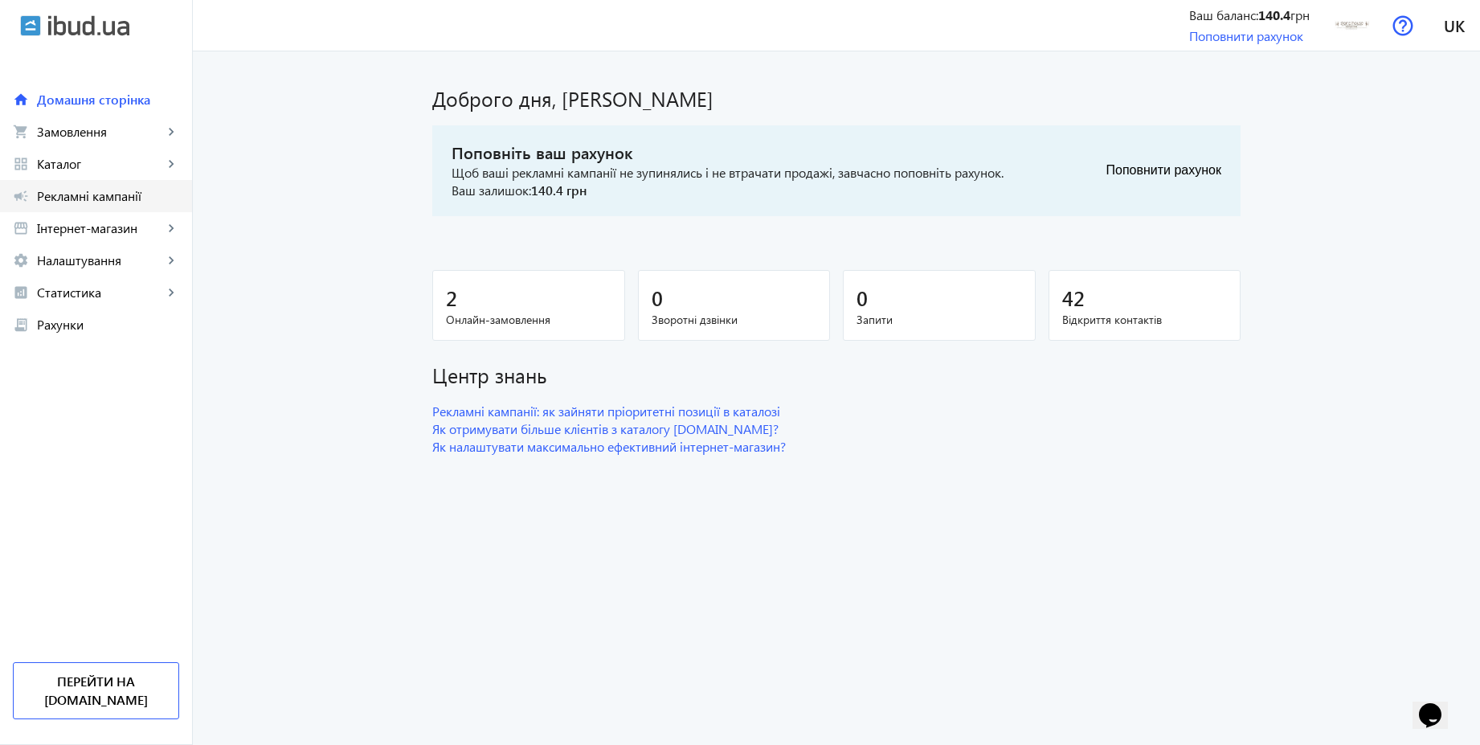
click at [145, 194] on span "Рекламні кампанії" at bounding box center [108, 196] width 142 height 16
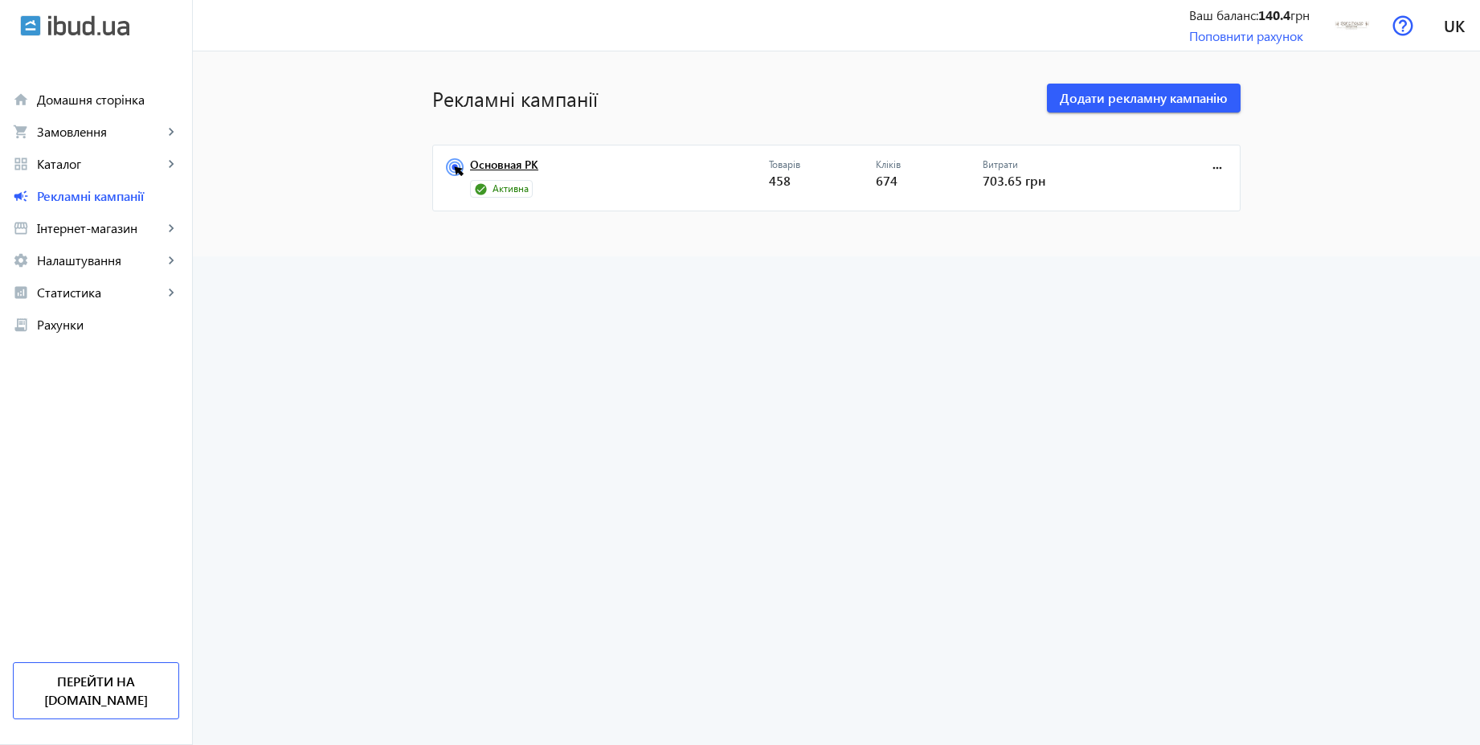
click at [484, 158] on link "Основная РК" at bounding box center [619, 169] width 299 height 22
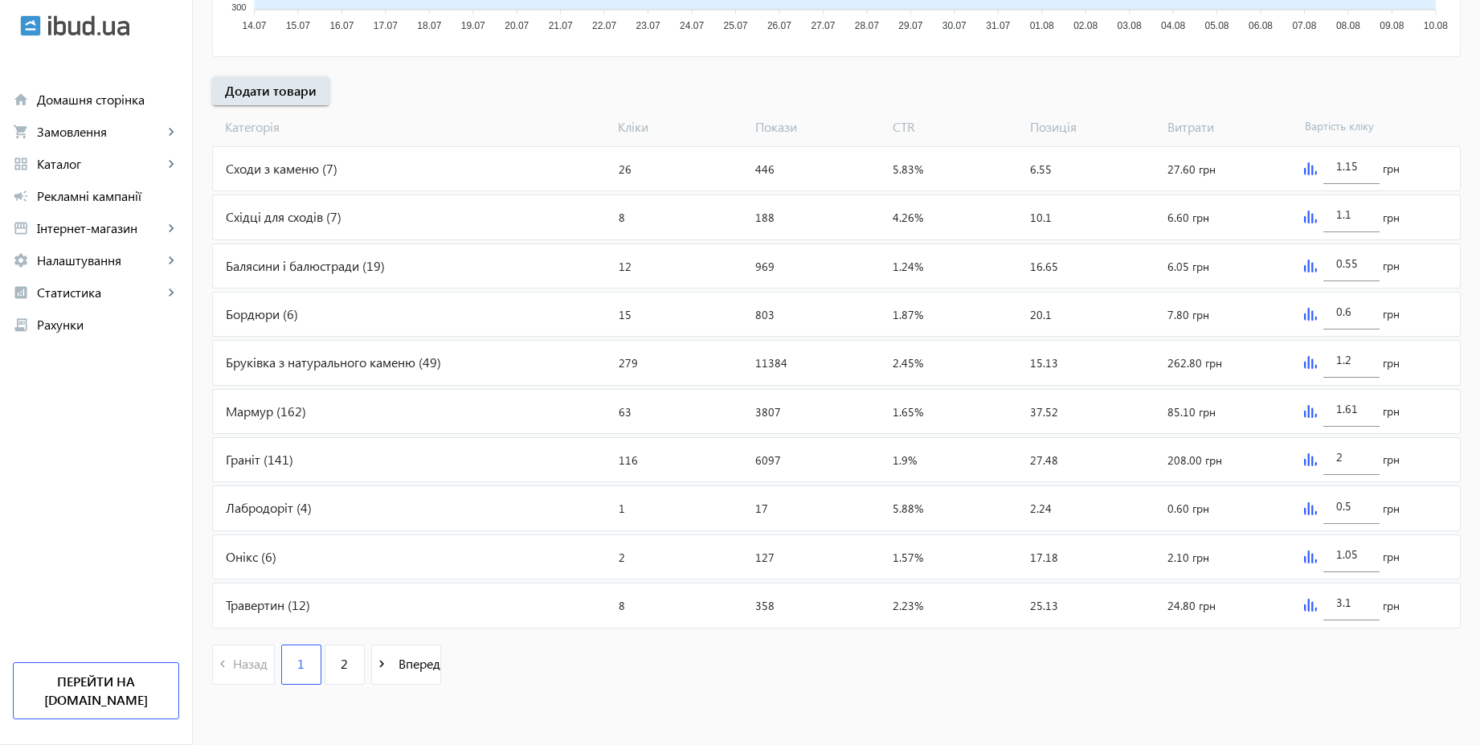
scroll to position [539, 0]
click at [104, 256] on span "Налаштування" at bounding box center [100, 260] width 126 height 16
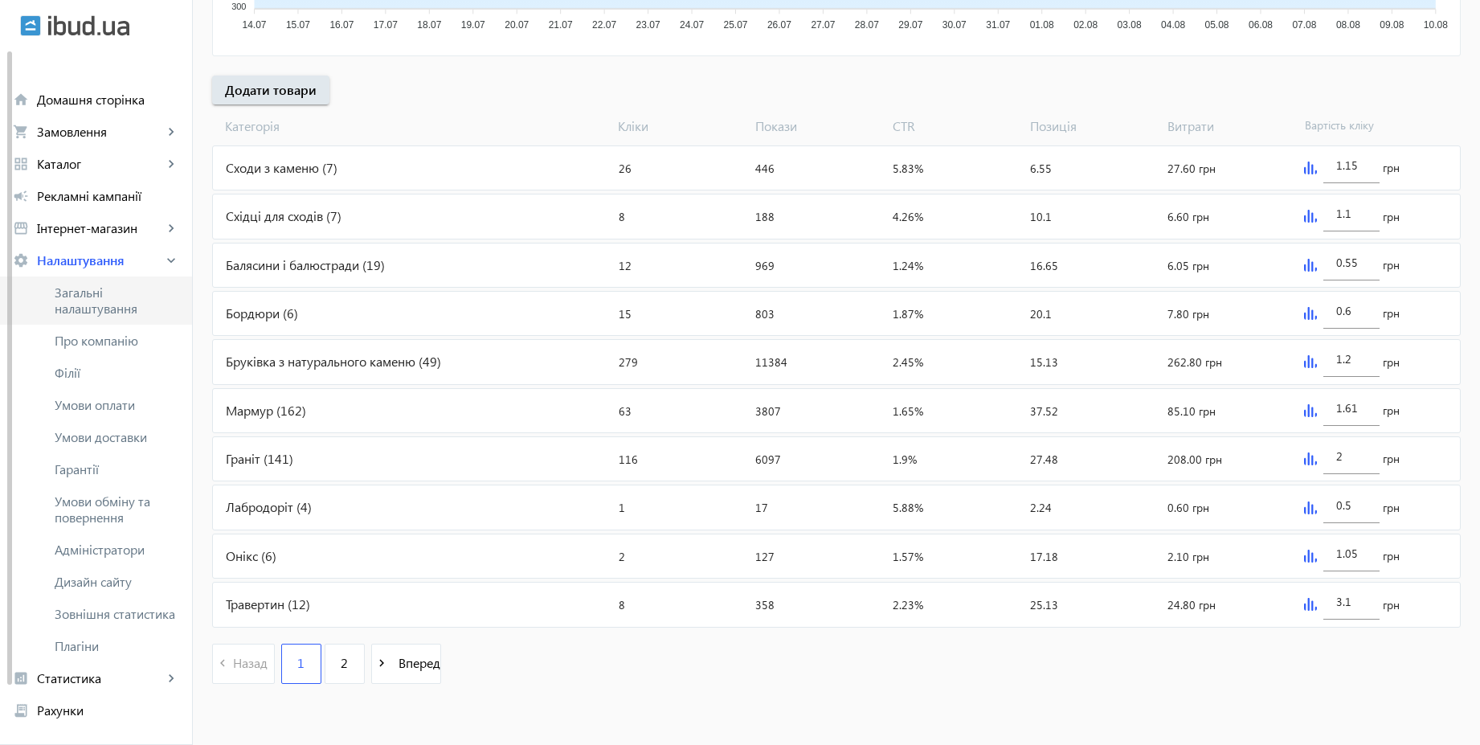
click at [97, 295] on span "Загальні налаштування" at bounding box center [117, 300] width 125 height 32
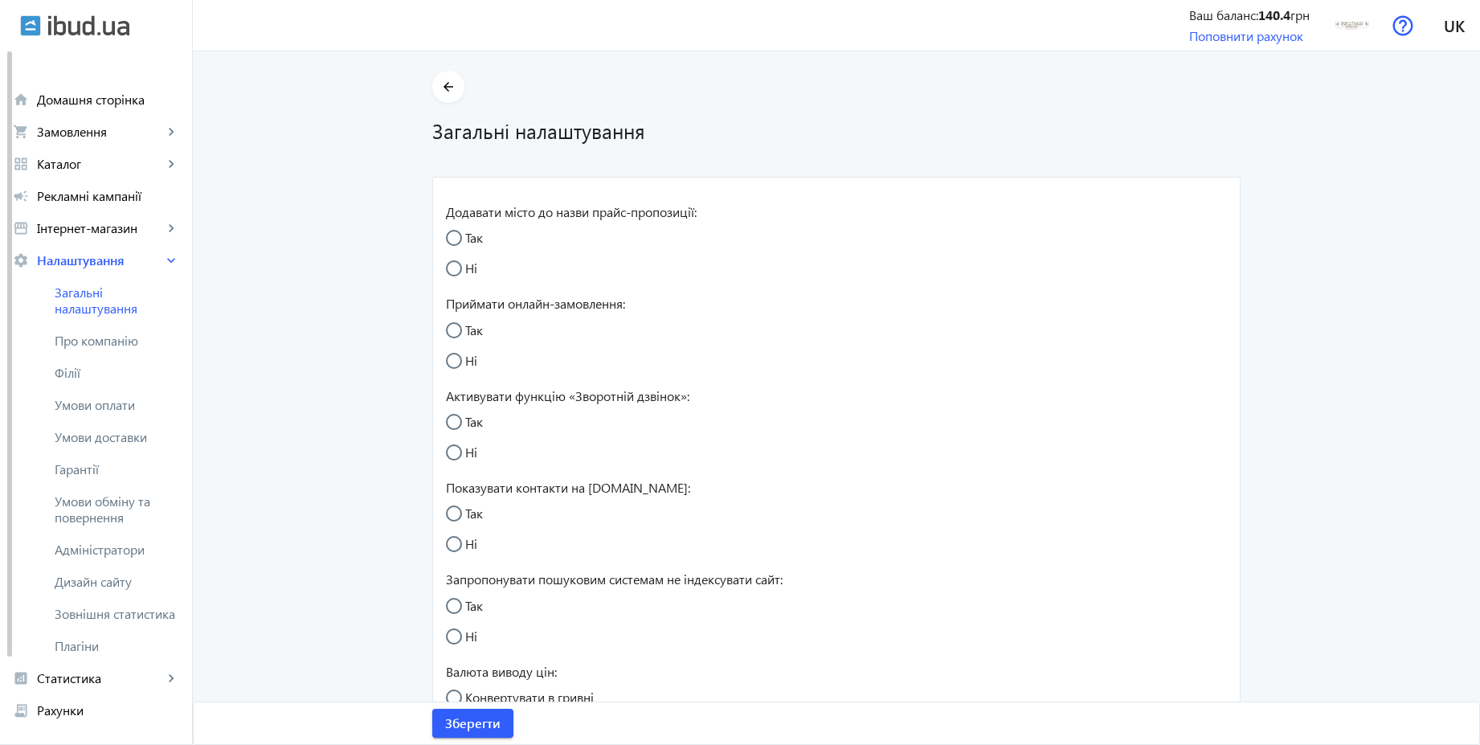
radio input "true"
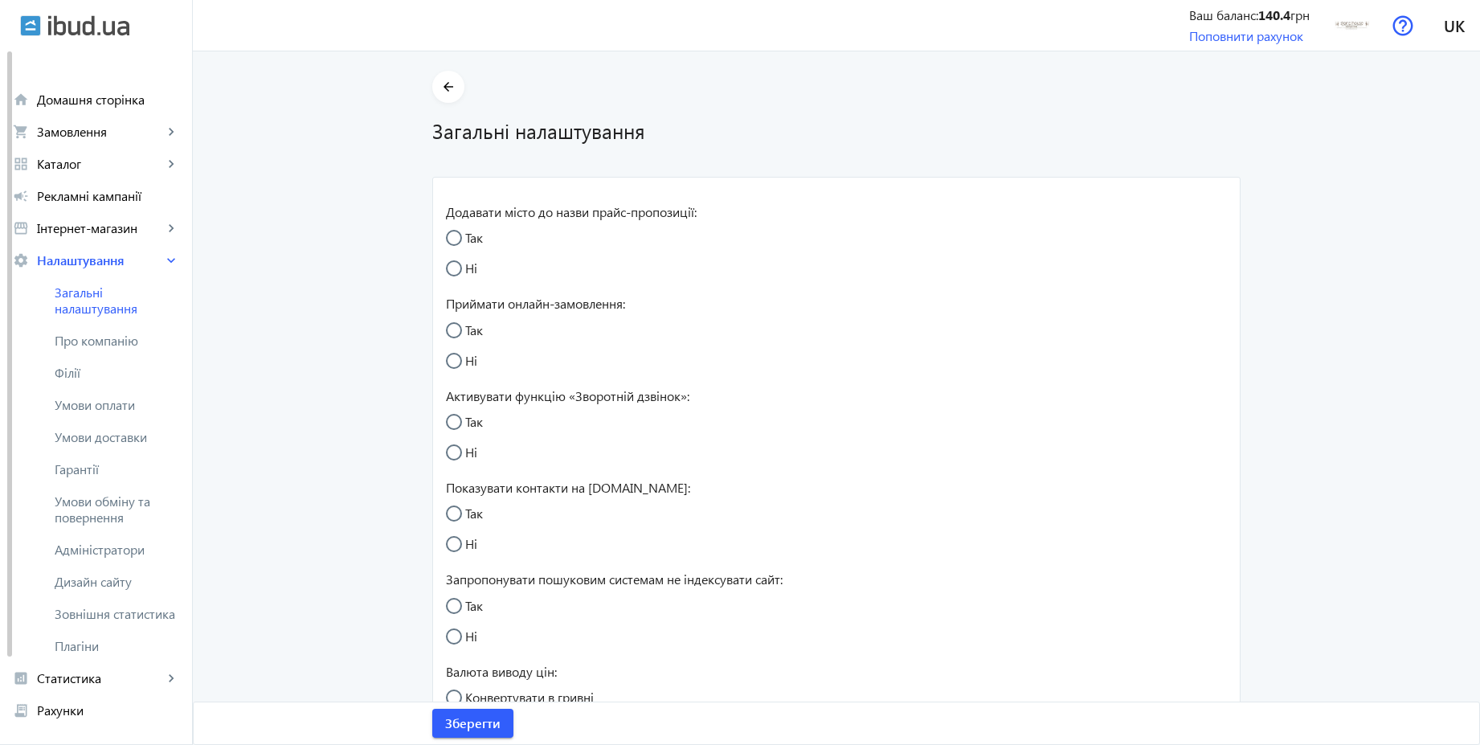
radio input "true"
click at [117, 503] on span "Умови обміну та повернення" at bounding box center [117, 509] width 125 height 32
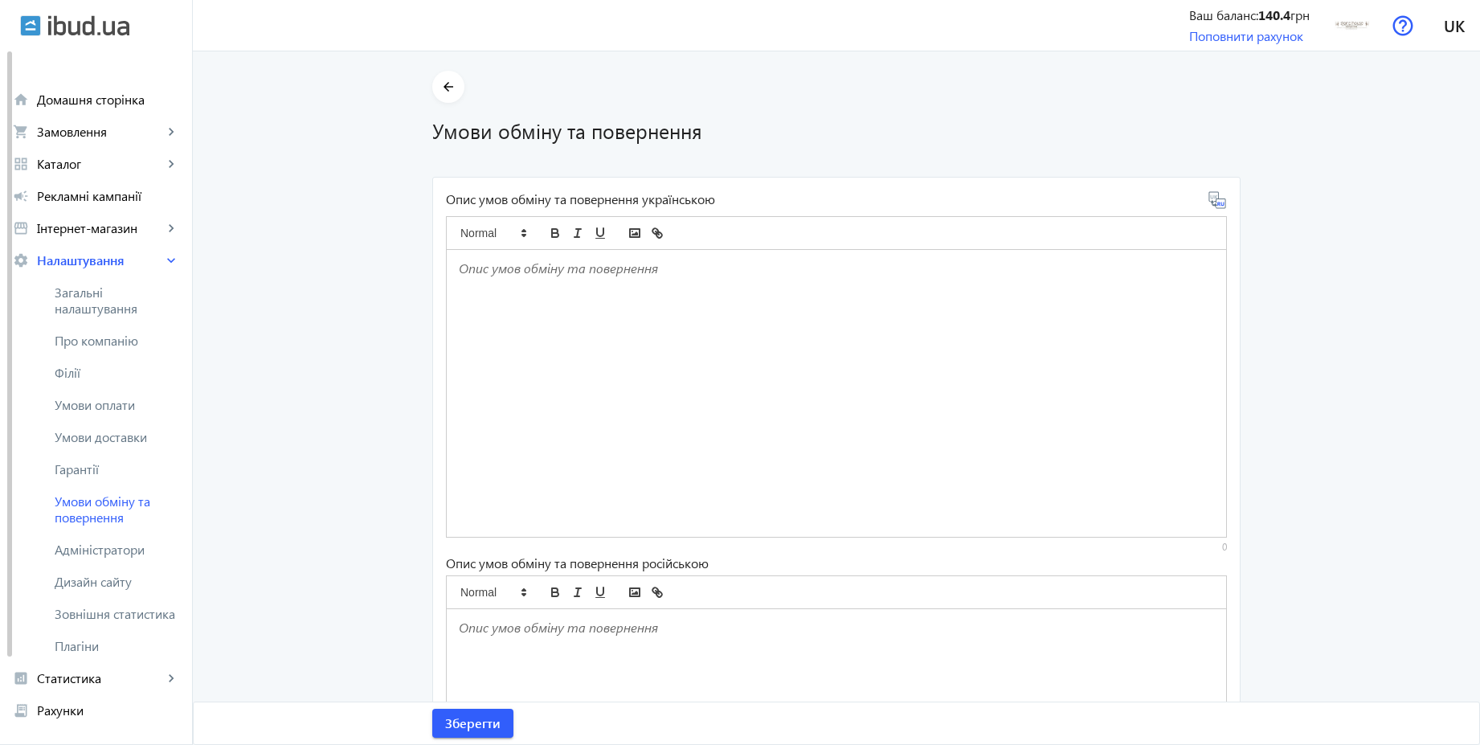
click at [525, 292] on div at bounding box center [836, 393] width 779 height 287
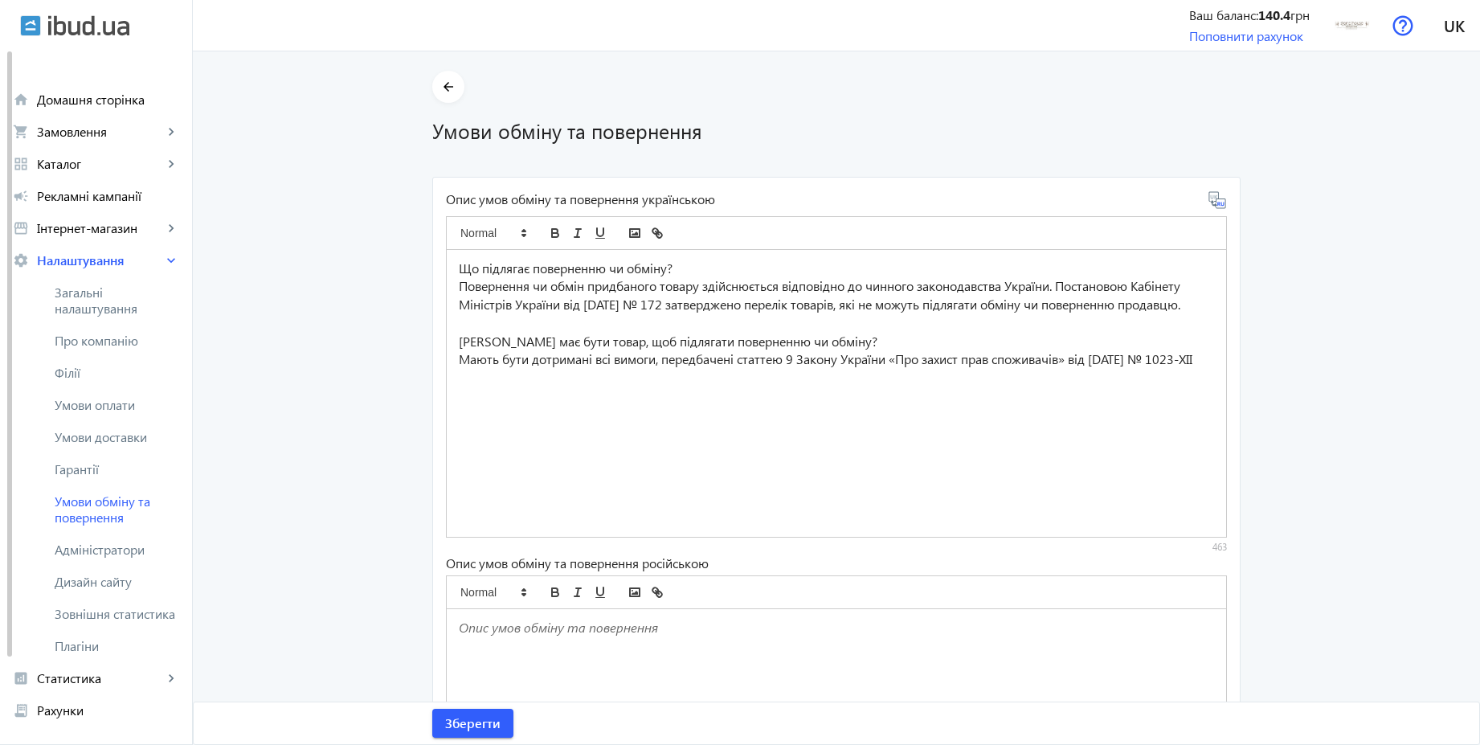
click at [1217, 204] on icon at bounding box center [1218, 204] width 3 height 4
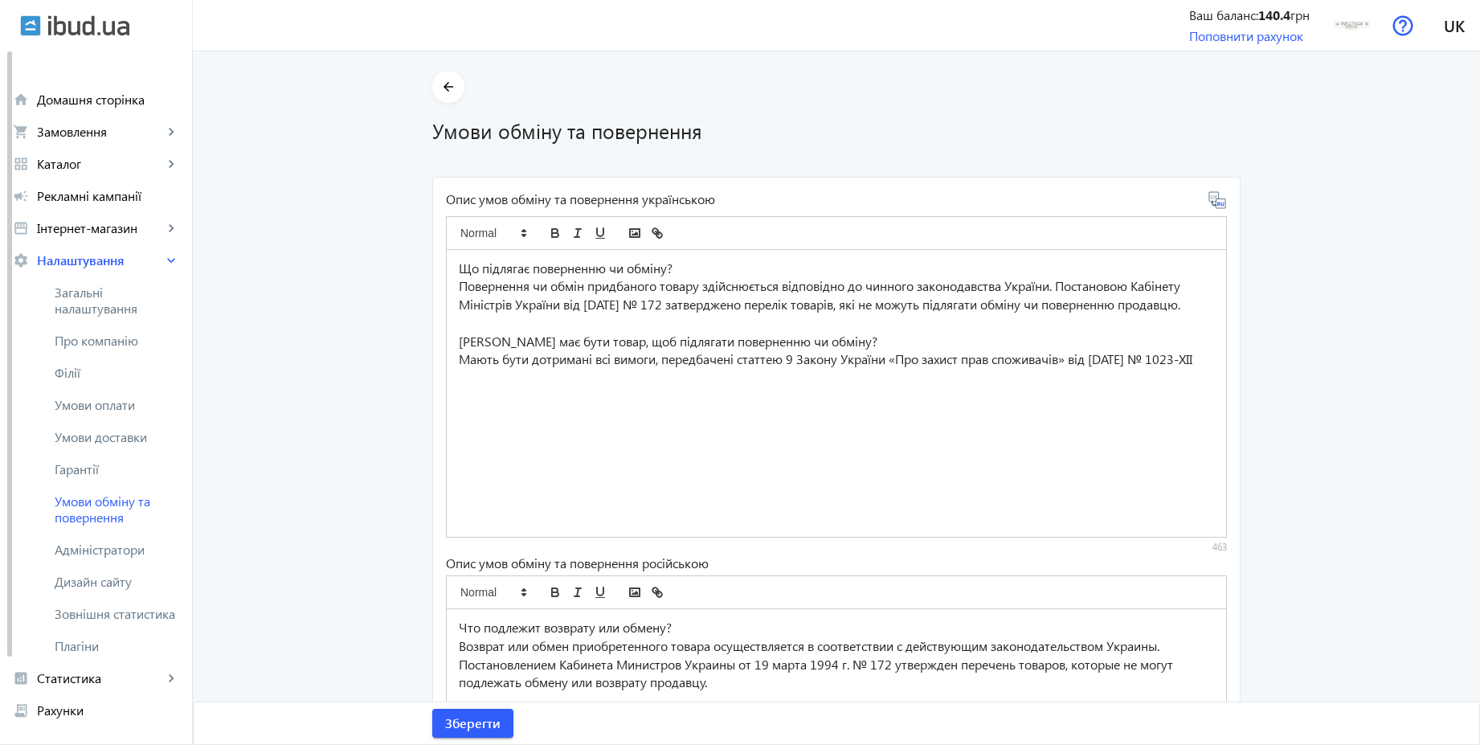
scroll to position [247, 0]
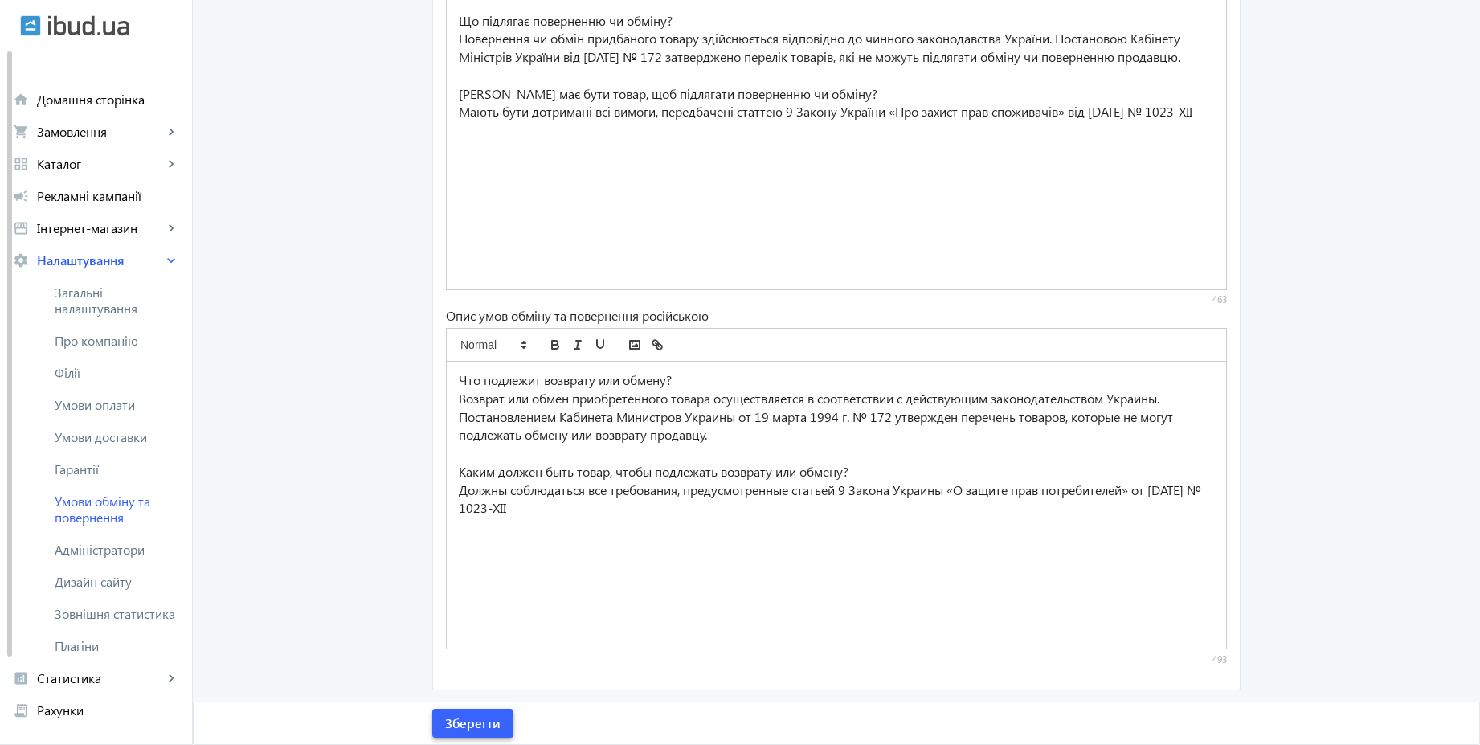
click at [456, 720] on span "Зберегти" at bounding box center [472, 723] width 55 height 18
click at [134, 407] on span "Умови оплати" at bounding box center [117, 405] width 125 height 16
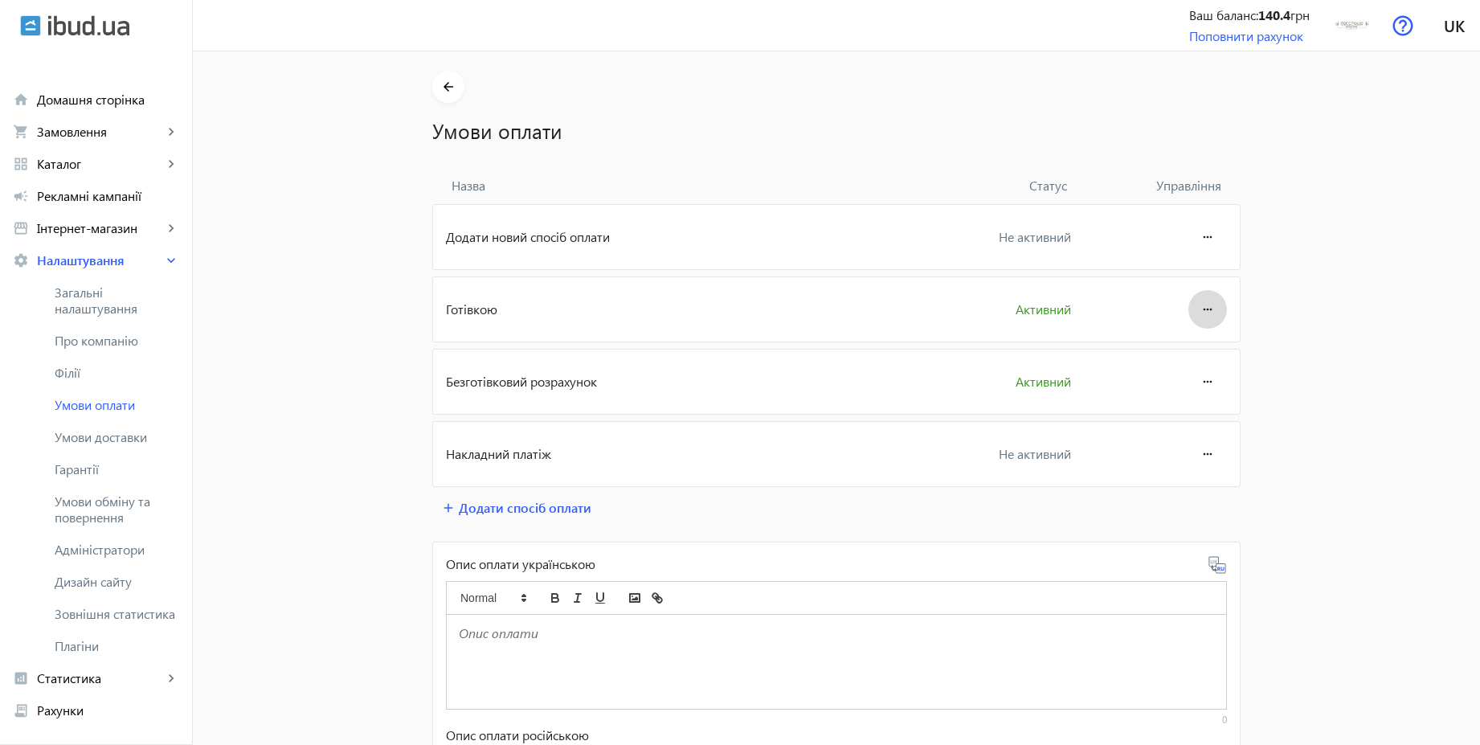
click at [1202, 314] on mat-icon "more_horiz" at bounding box center [1207, 309] width 19 height 39
click at [1181, 363] on button "Редагувати" at bounding box center [1177, 354] width 90 height 39
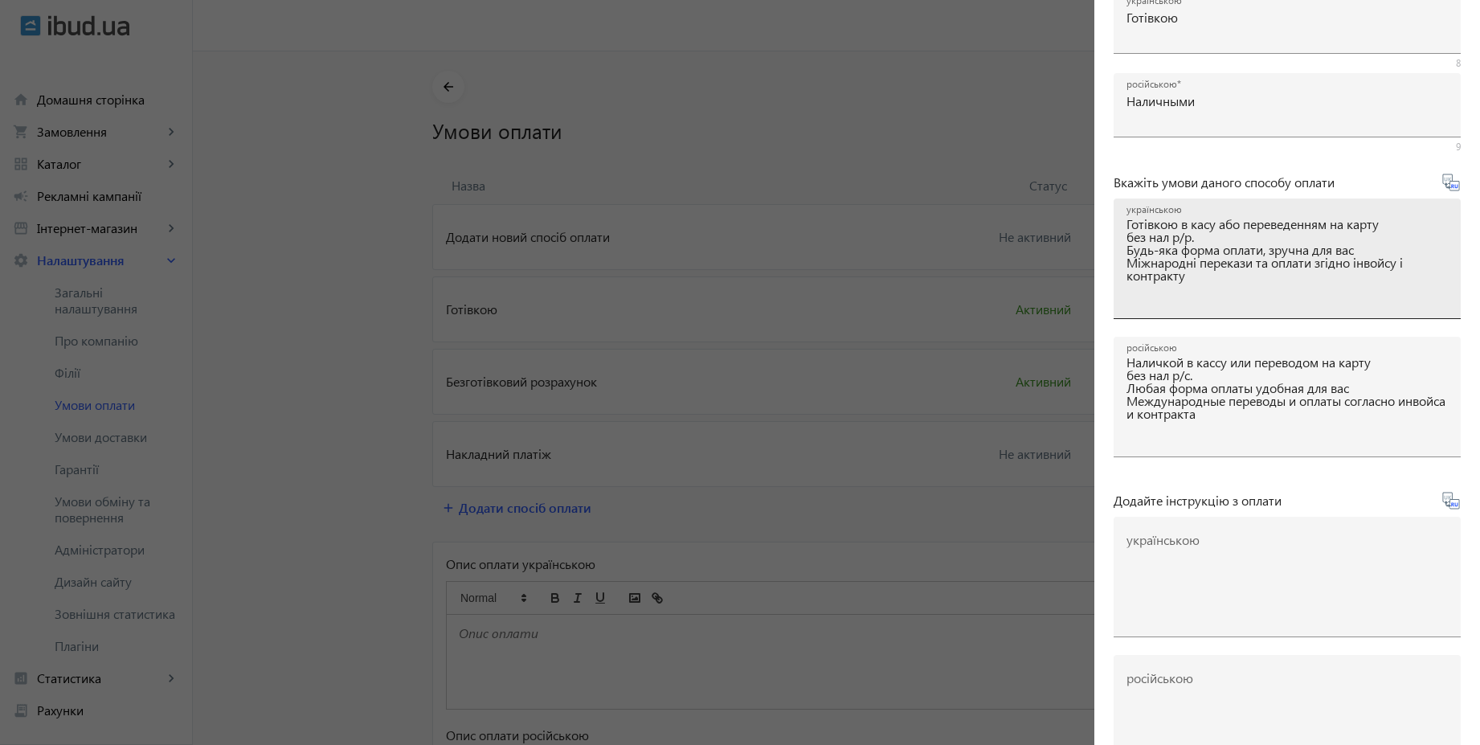
scroll to position [266, 0]
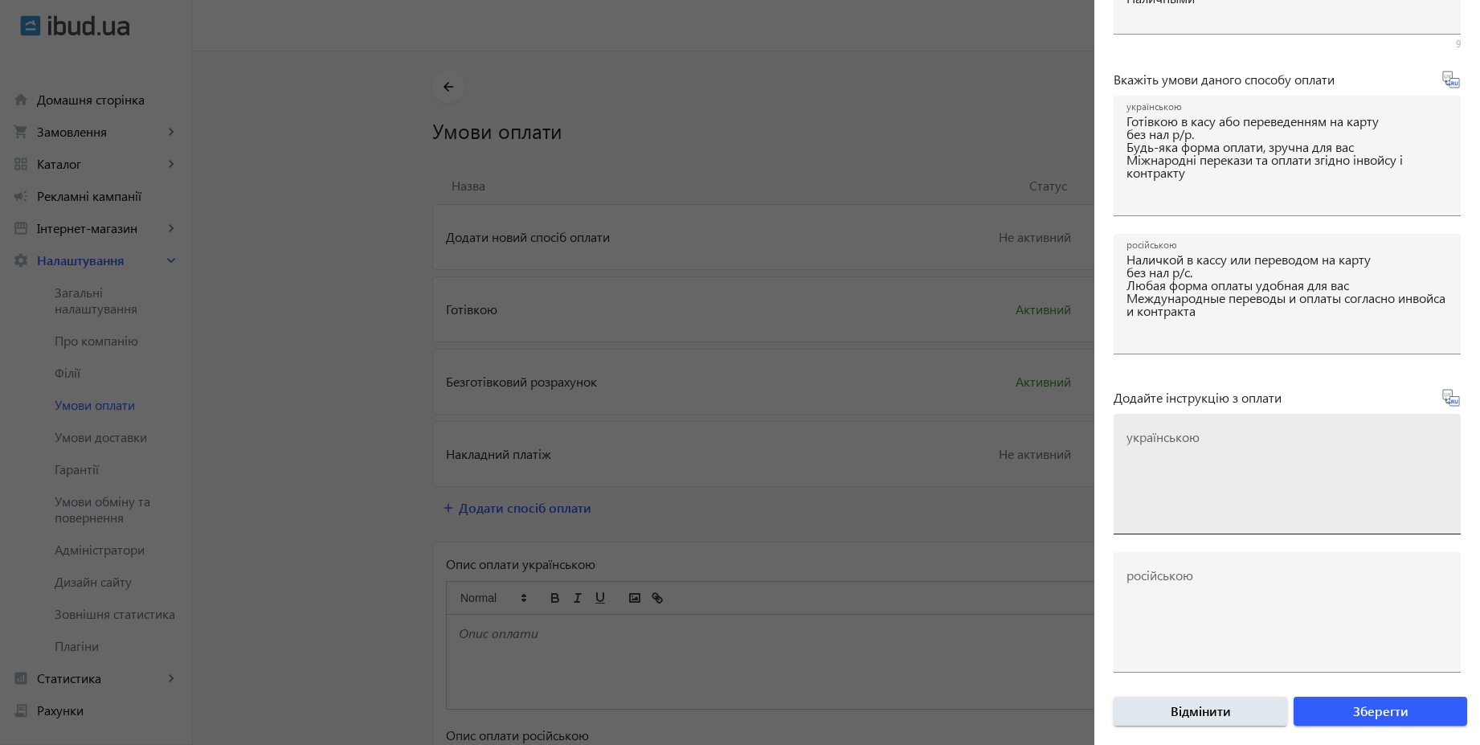
click at [1271, 459] on textarea "українською" at bounding box center [1286, 480] width 321 height 95
paste textarea "Оплатіть замовлення готівкою при отриманні товару"
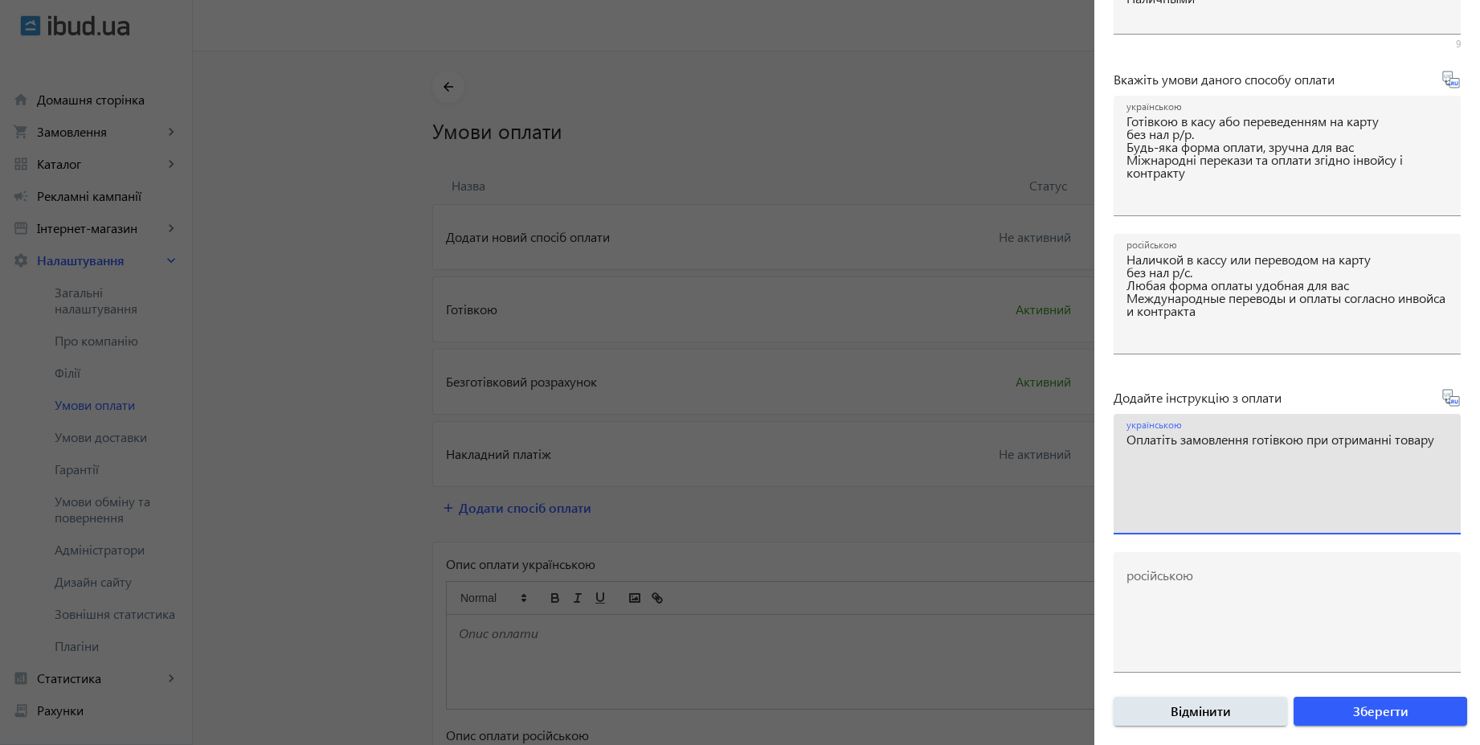
type textarea "Оплатіть замовлення готівкою при отриманні товару"
click at [1445, 402] on icon at bounding box center [1450, 397] width 19 height 19
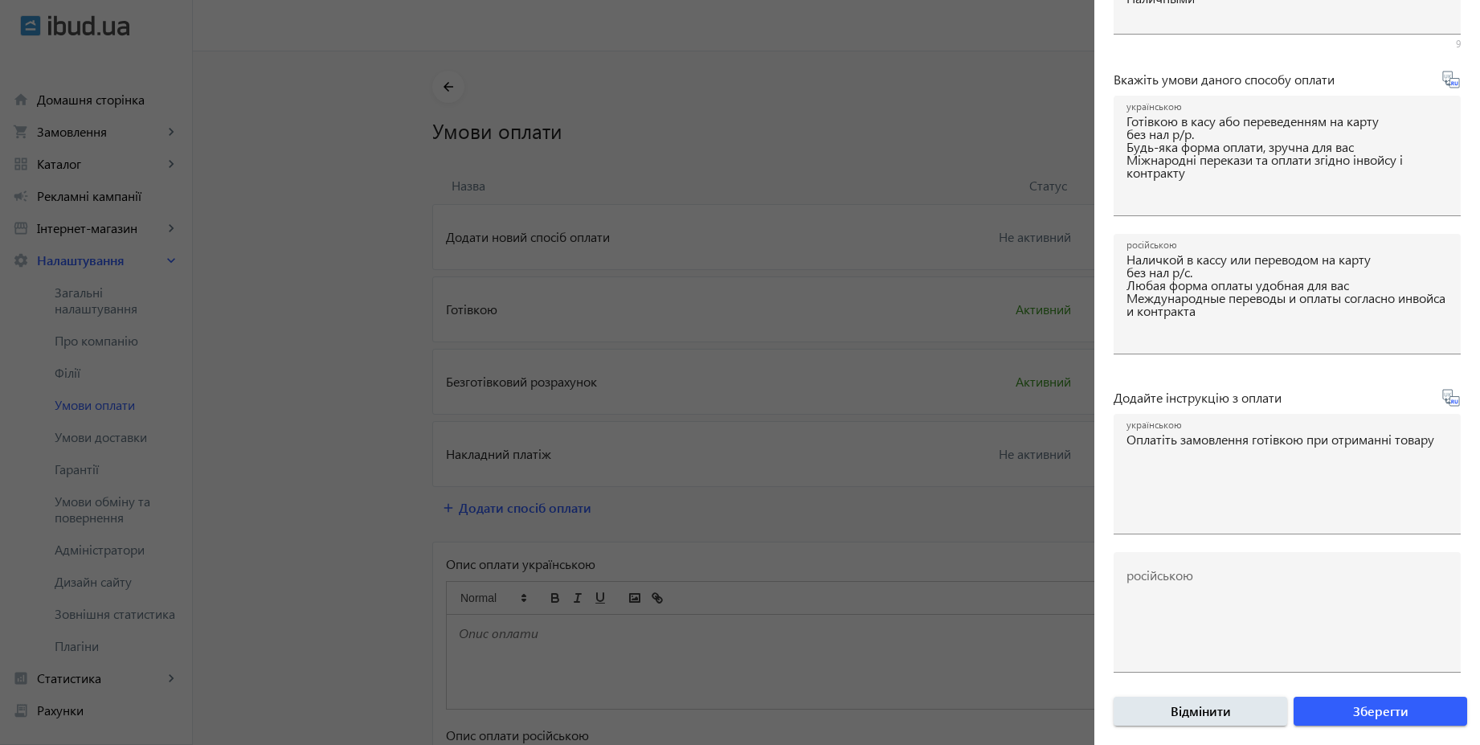
type textarea "Оплатите заказ наличными при получении товара"
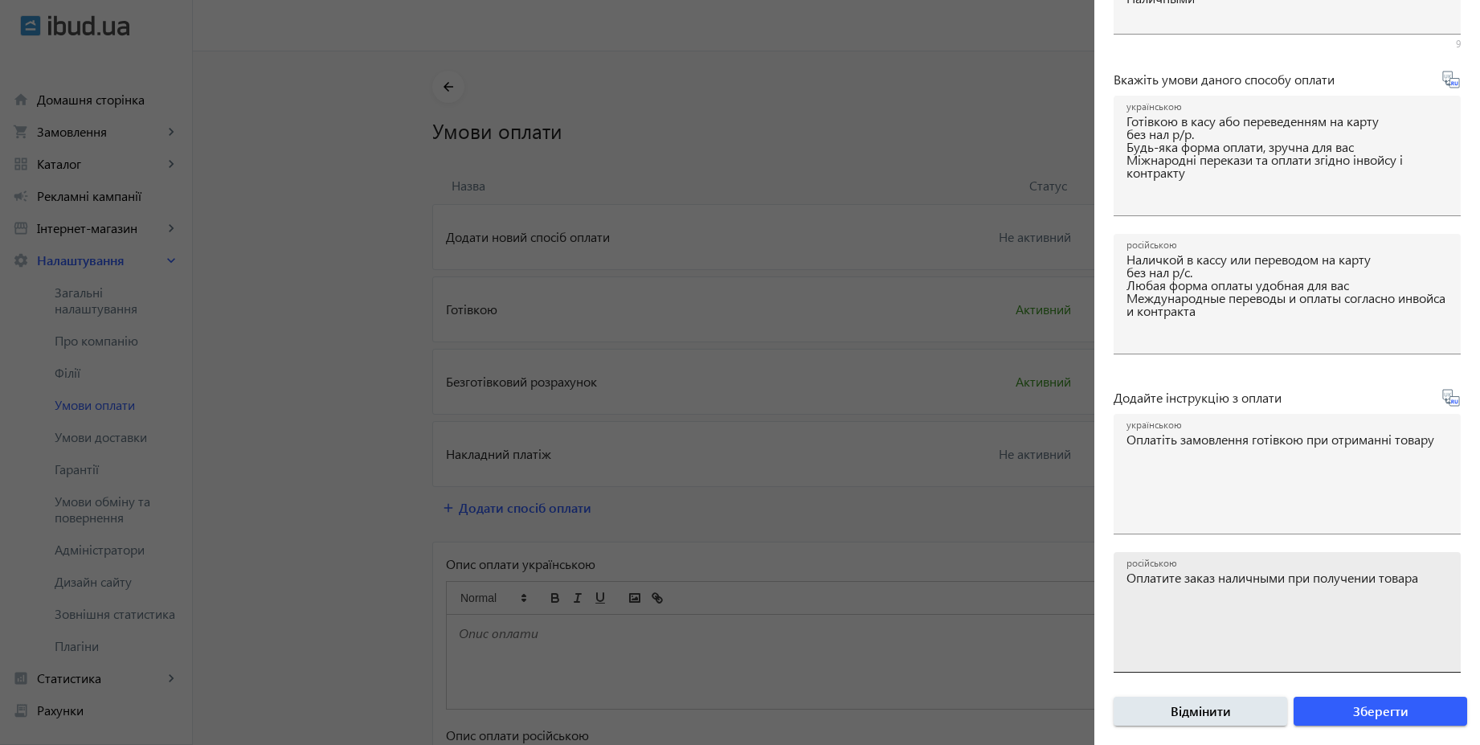
scroll to position [465, 0]
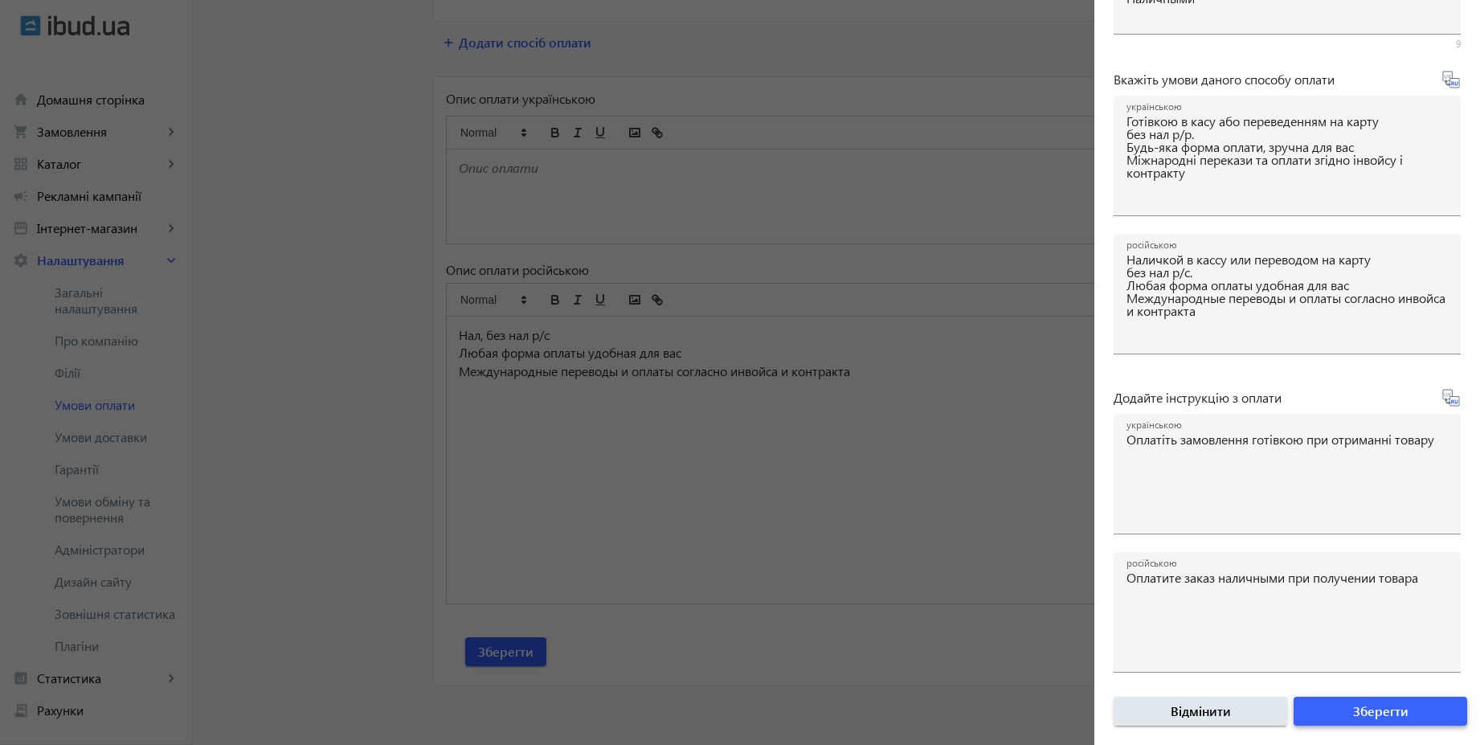
click at [1353, 709] on span "Зберегти" at bounding box center [1380, 711] width 55 height 18
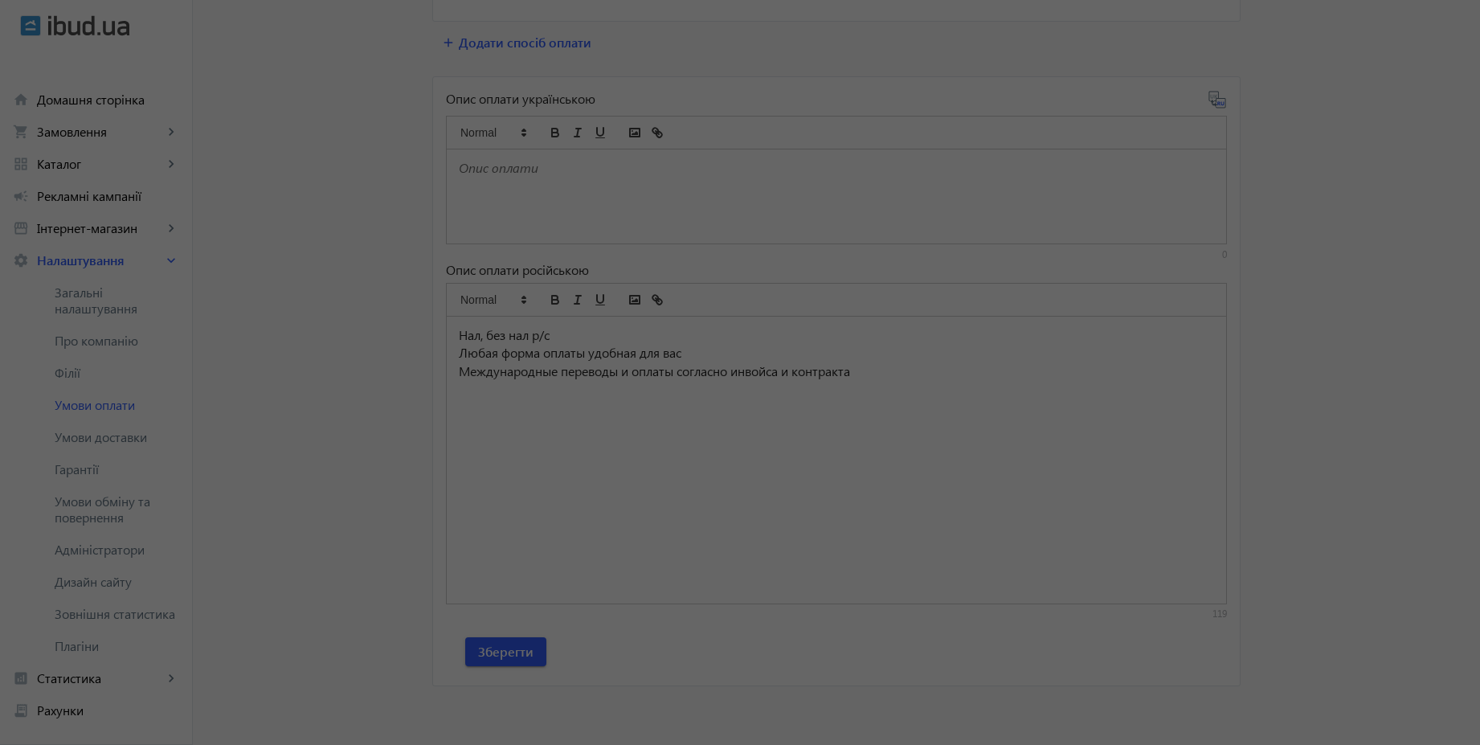
scroll to position [0, 0]
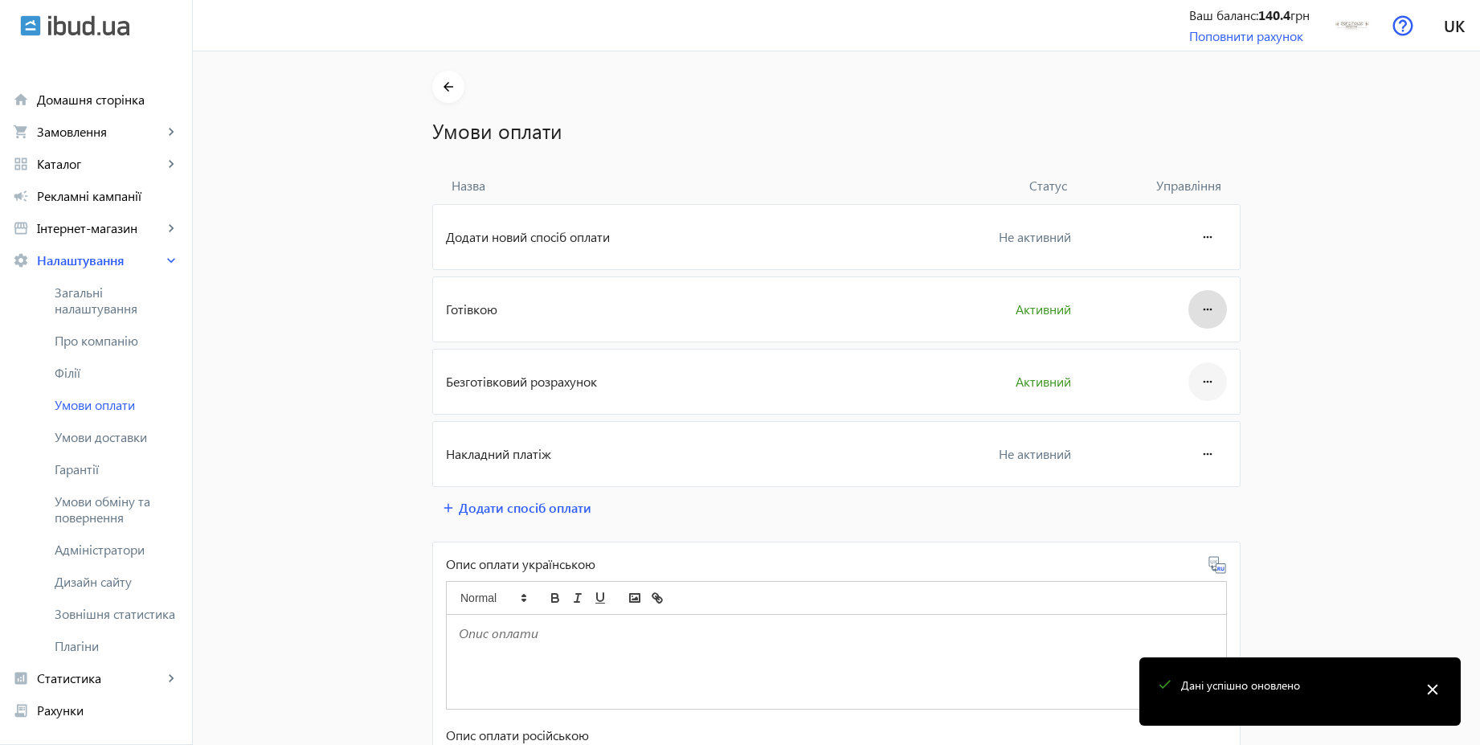
click at [1208, 379] on mat-icon "more_horiz" at bounding box center [1207, 381] width 19 height 39
click at [1171, 427] on span "Редагувати" at bounding box center [1177, 426] width 64 height 13
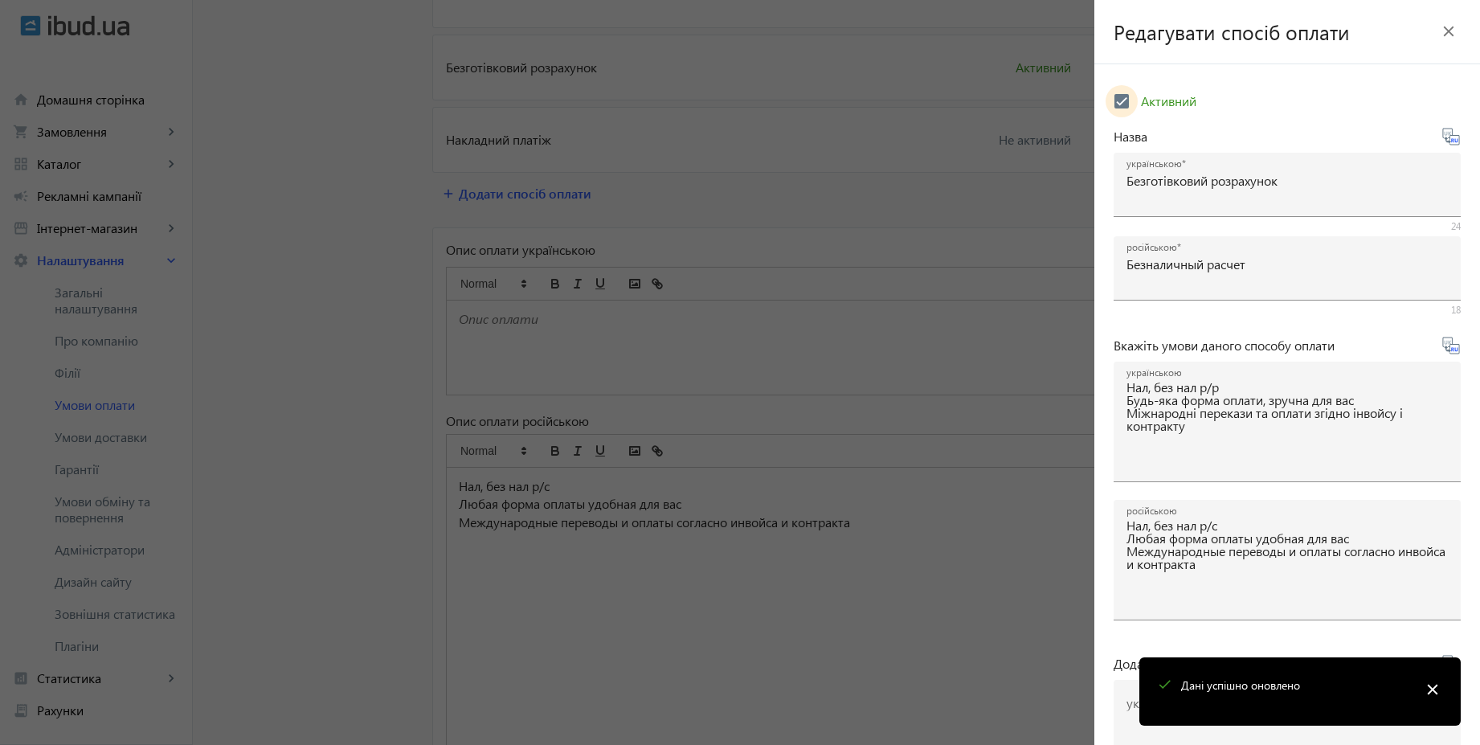
scroll to position [434, 0]
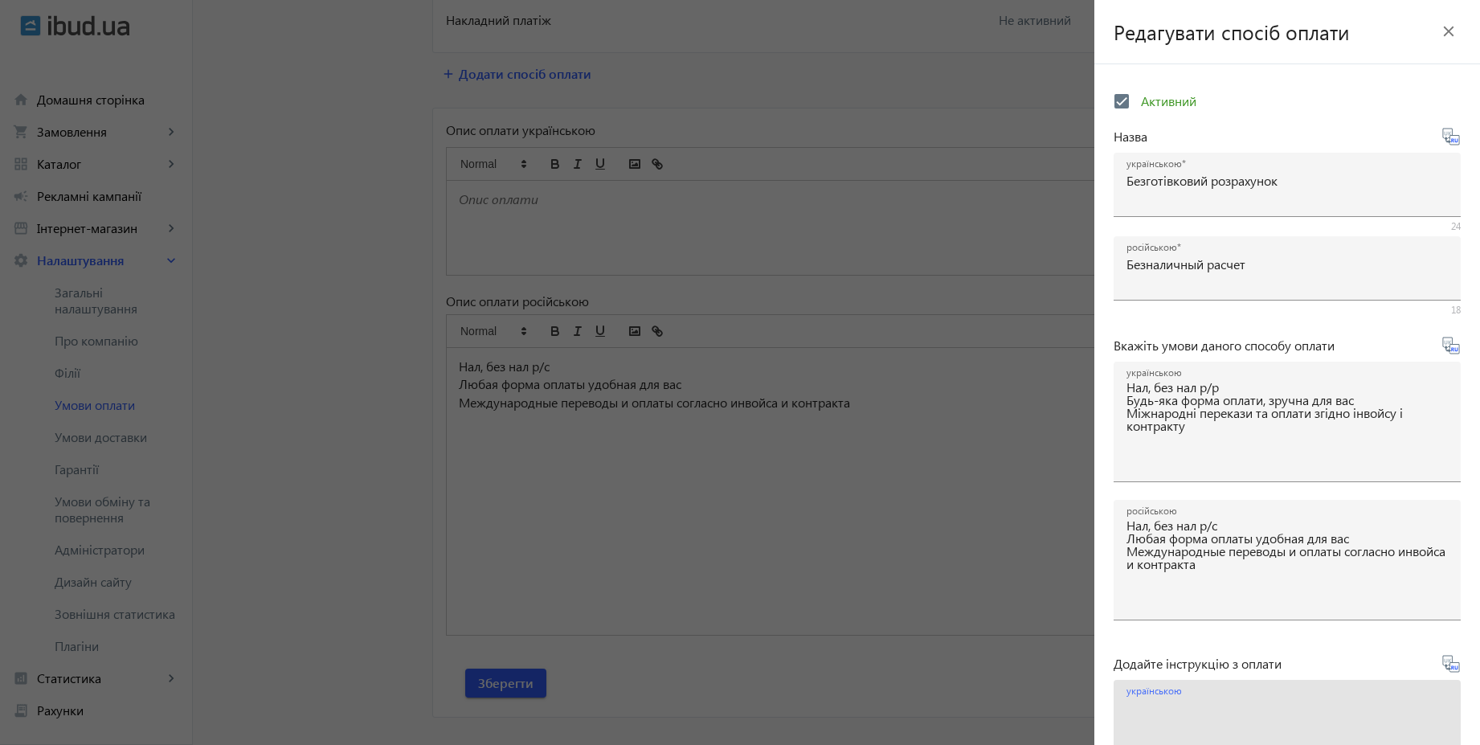
click at [1267, 721] on textarea "українською" at bounding box center [1286, 746] width 321 height 95
paste textarea "Оплатіть замовлення згідно реквізитів рахунка-фактури"
type textarea "Оплатіть замовлення згідно реквізитів рахунка-фактури"
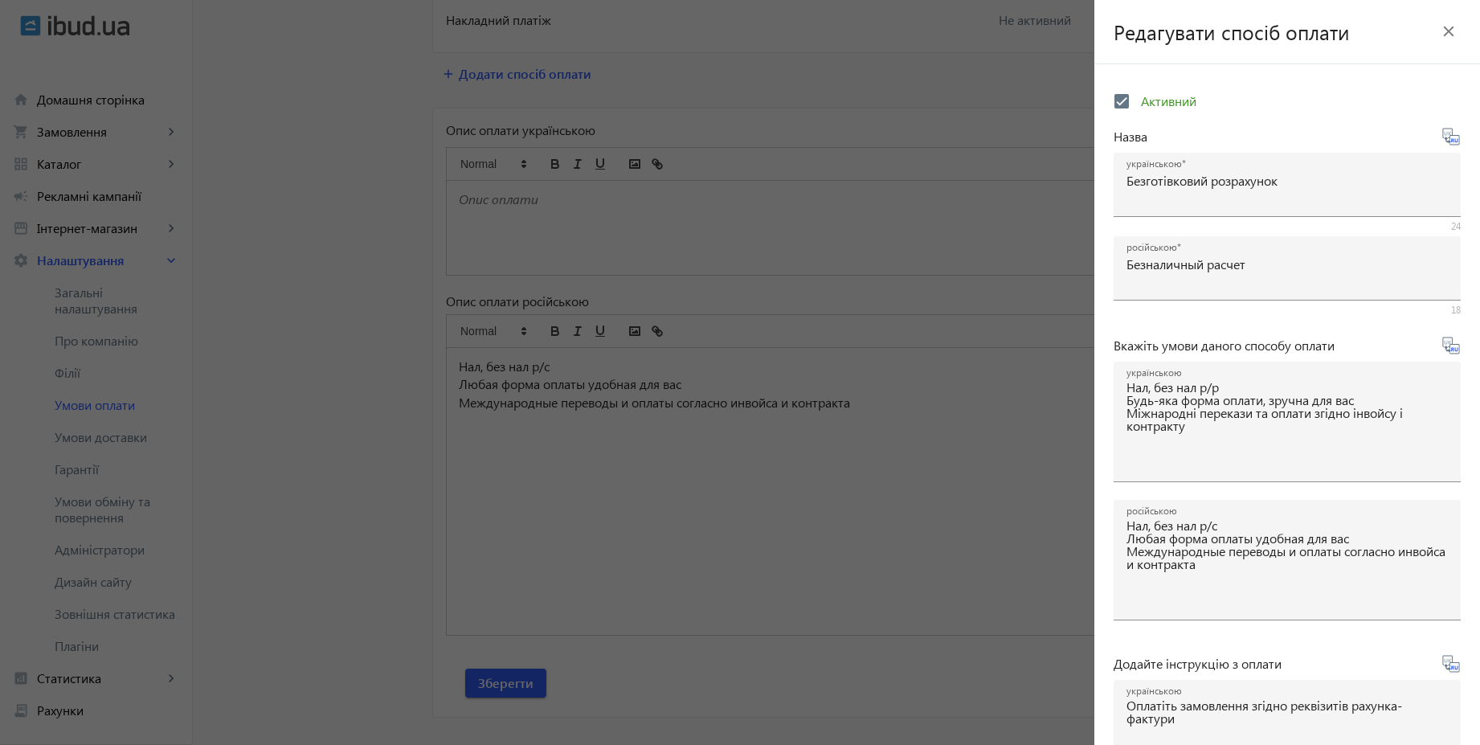
click at [1445, 662] on icon at bounding box center [1450, 663] width 17 height 17
type textarea "Оплатите заказ согласно реквизитам счета-фактуры"
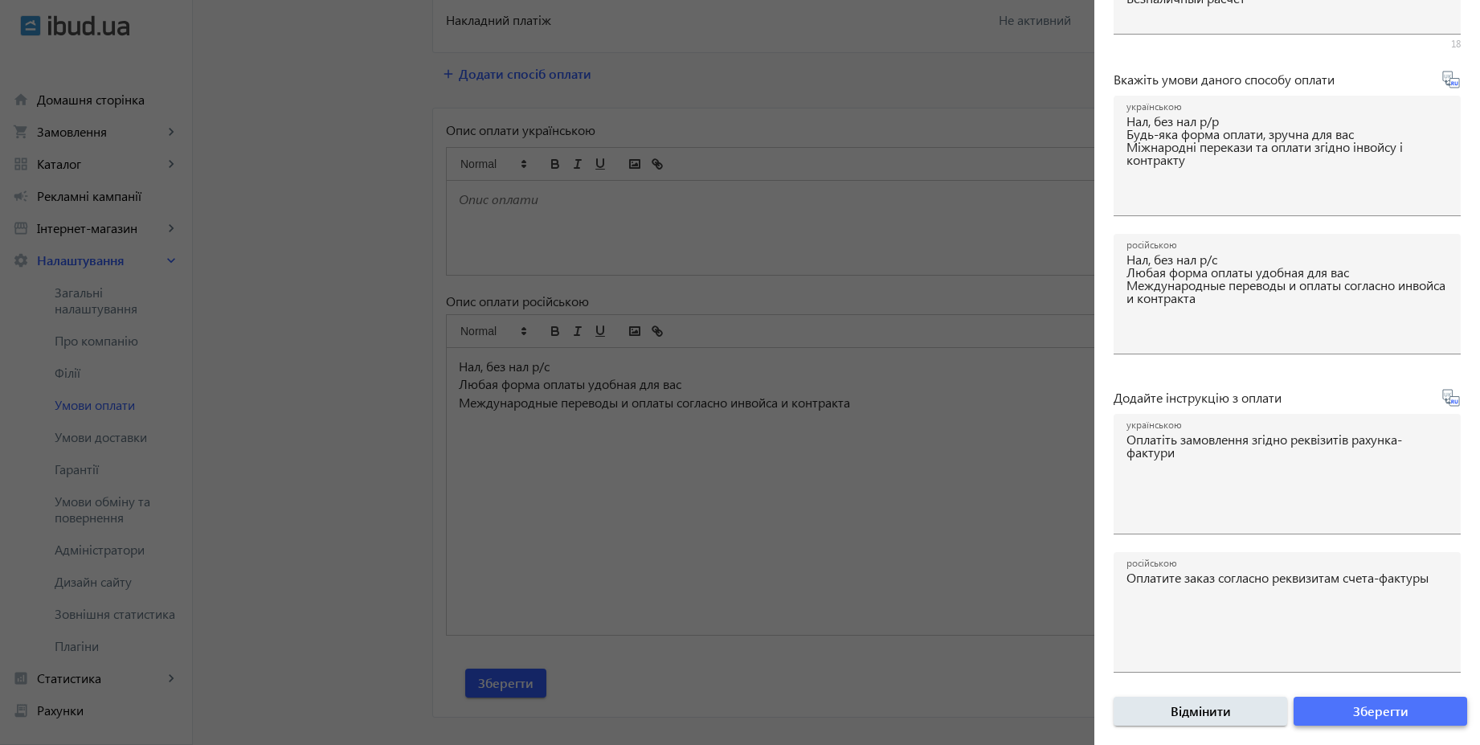
click at [1394, 709] on span "Зберегти" at bounding box center [1380, 711] width 55 height 18
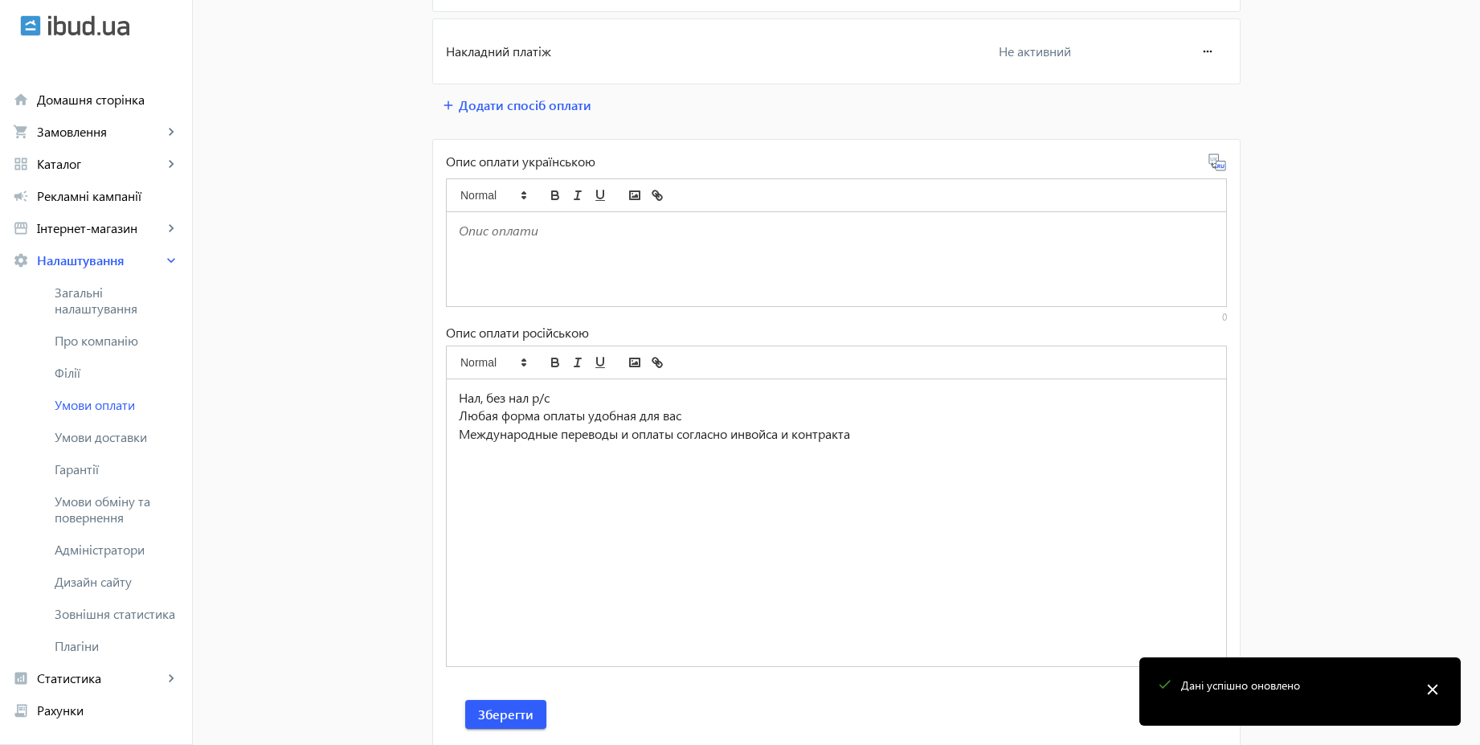
scroll to position [465, 0]
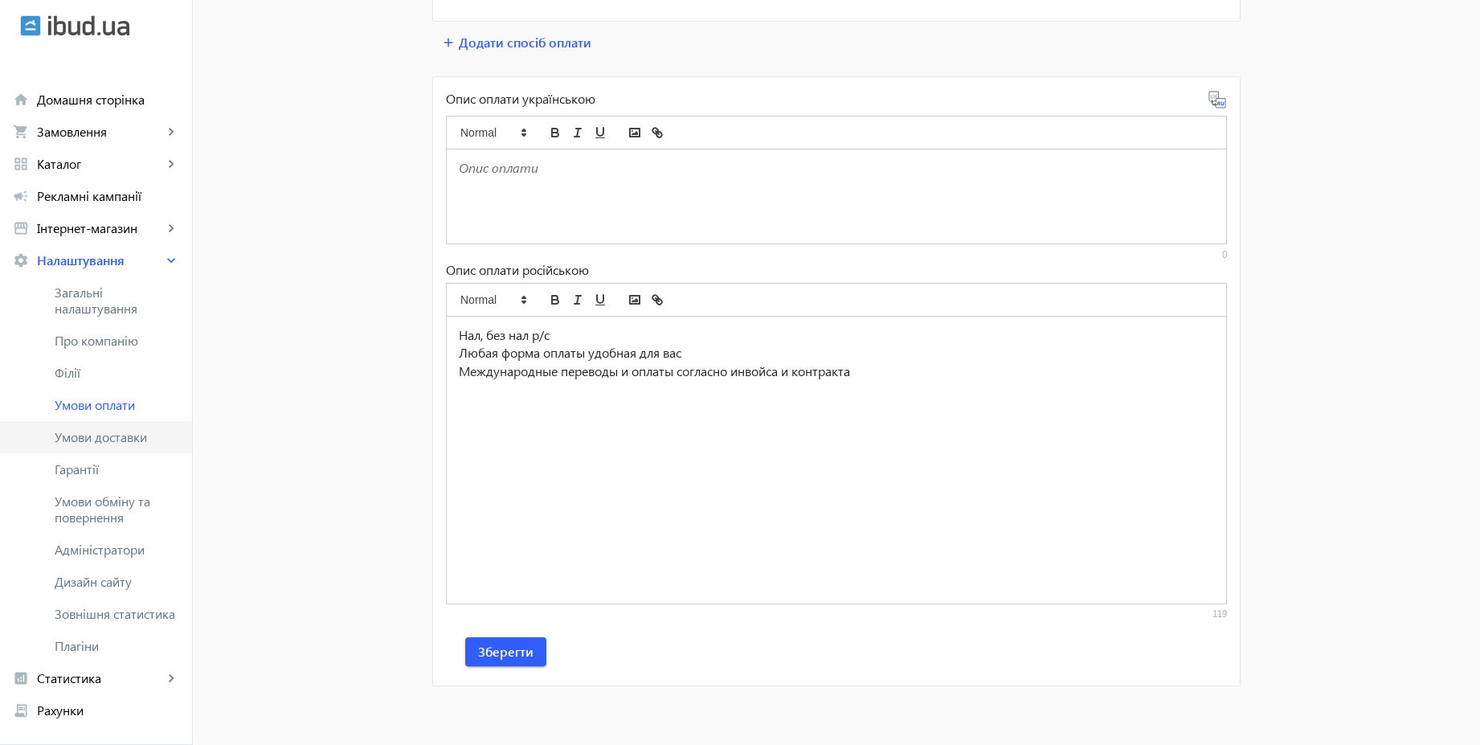
click at [156, 439] on span "Умови доставки" at bounding box center [117, 437] width 125 height 16
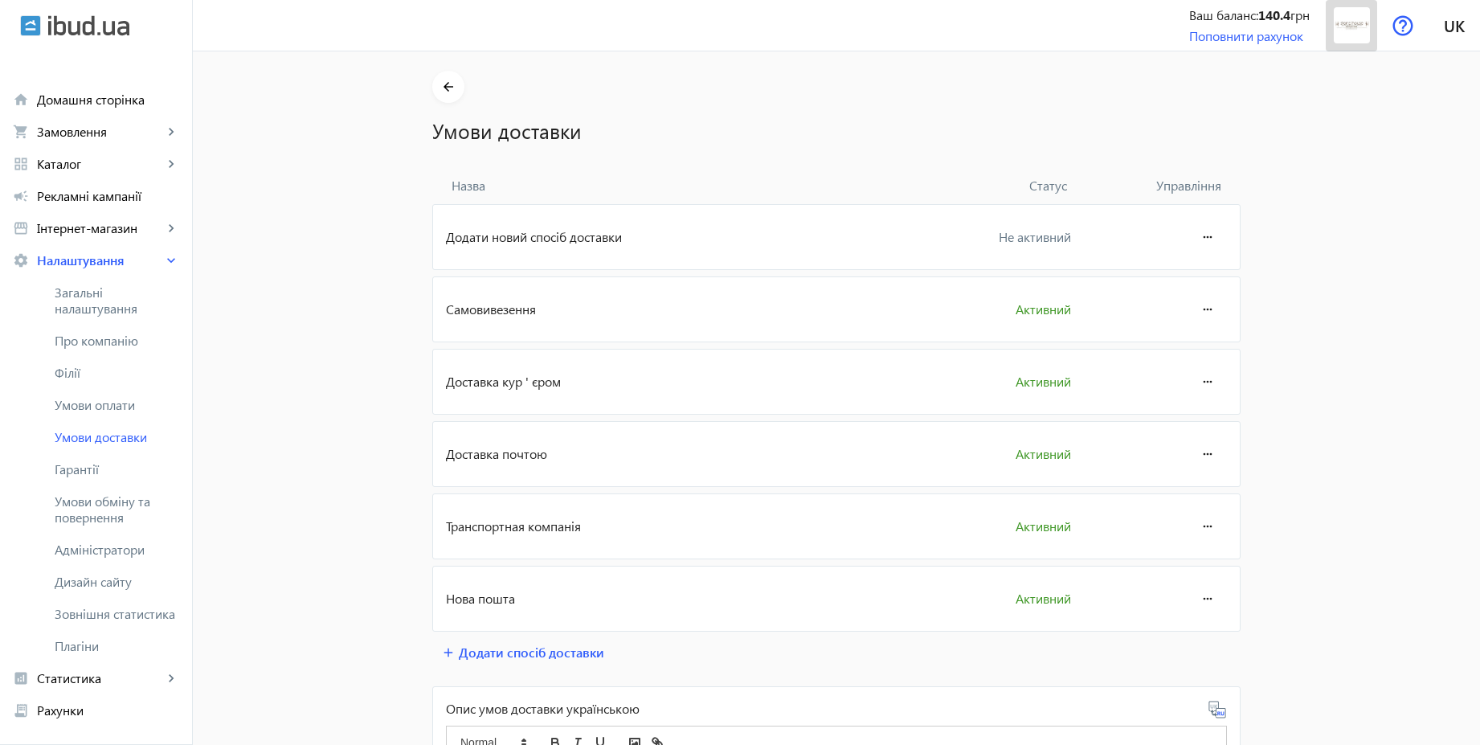
click at [1370, 29] on span at bounding box center [1351, 25] width 51 height 39
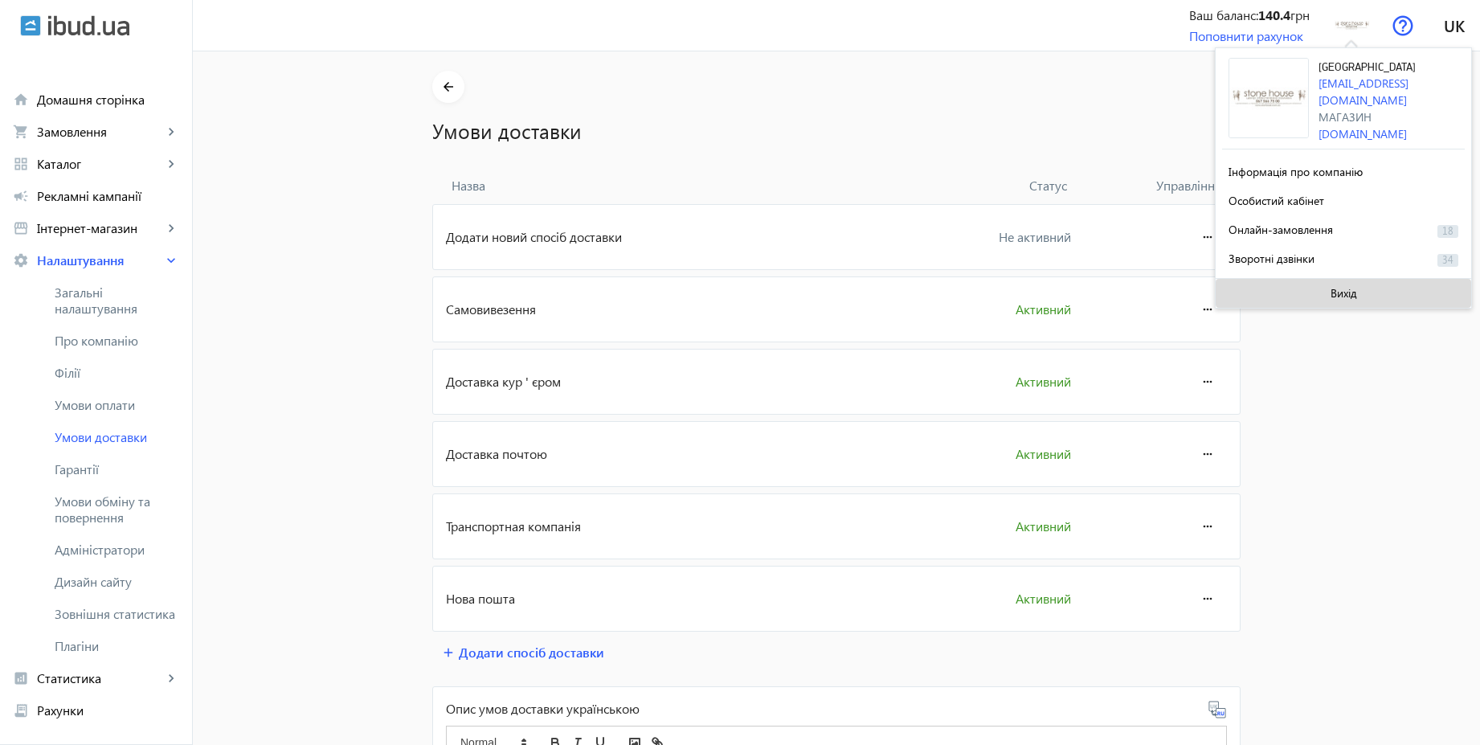
click at [1339, 292] on span "Вихід" at bounding box center [1343, 293] width 27 height 13
